Goal: Navigation & Orientation: Find specific page/section

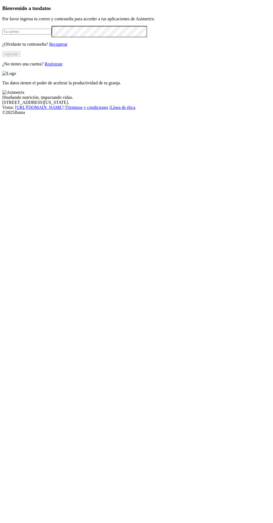
type input "egipto.cria@kikes.com.co"
click input "submit" at bounding box center [0, 0] width 0 height 0
